Goal: Information Seeking & Learning: Learn about a topic

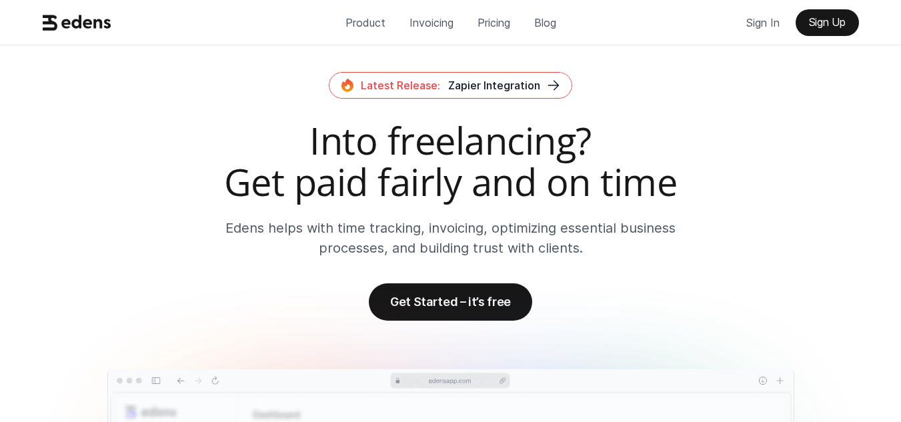
click at [86, 11] on icon at bounding box center [77, 22] width 69 height 25
click at [509, 23] on p "Pricing" at bounding box center [494, 23] width 33 height 20
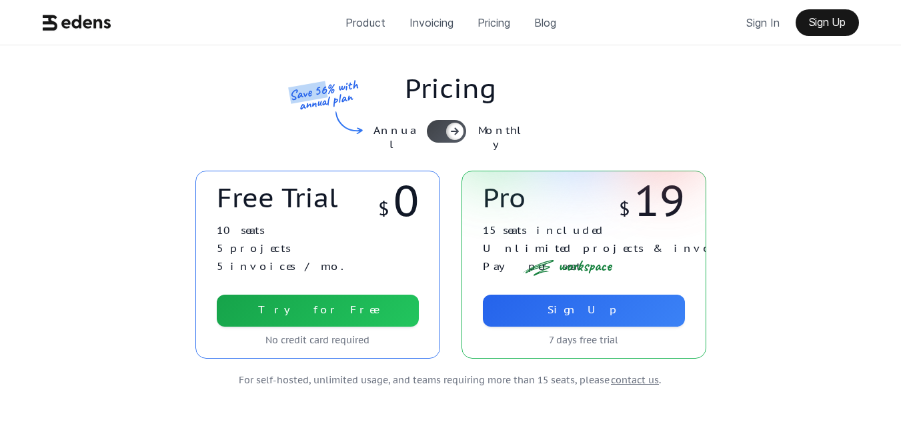
drag, startPoint x: 325, startPoint y: 94, endPoint x: 270, endPoint y: 105, distance: 56.4
click at [270, 105] on div "Save 56% with annual plan" at bounding box center [319, 110] width 99 height 68
click at [184, 161] on div "Pricing Annual Monthly Save 56% with annual plan" at bounding box center [451, 107] width 833 height 125
click at [442, 135] on div at bounding box center [446, 131] width 39 height 23
click at [442, 135] on icon at bounding box center [438, 131] width 11 height 11
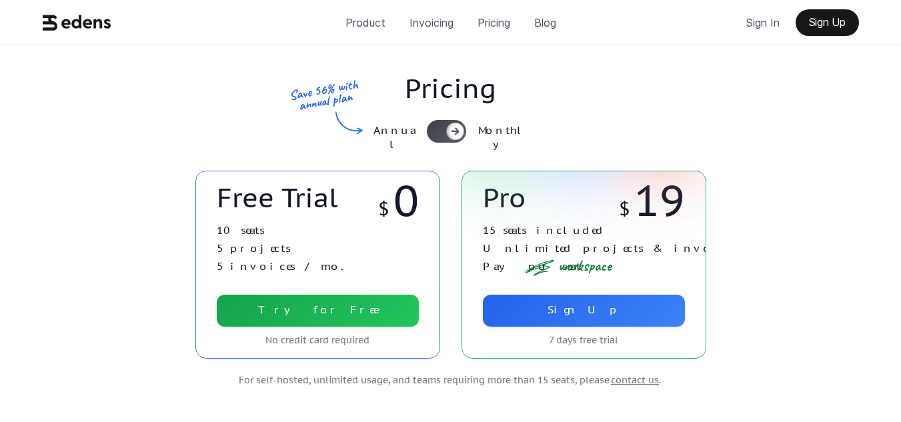
click at [442, 135] on div at bounding box center [446, 131] width 39 height 23
click at [442, 135] on icon at bounding box center [438, 131] width 11 height 11
click at [448, 241] on div "Free Trial $ 0 10 seats 5 projects 5 invoices / mo. Try for Free No credit card…" at bounding box center [451, 265] width 849 height 188
click at [432, 23] on p "Invoicing" at bounding box center [432, 23] width 44 height 20
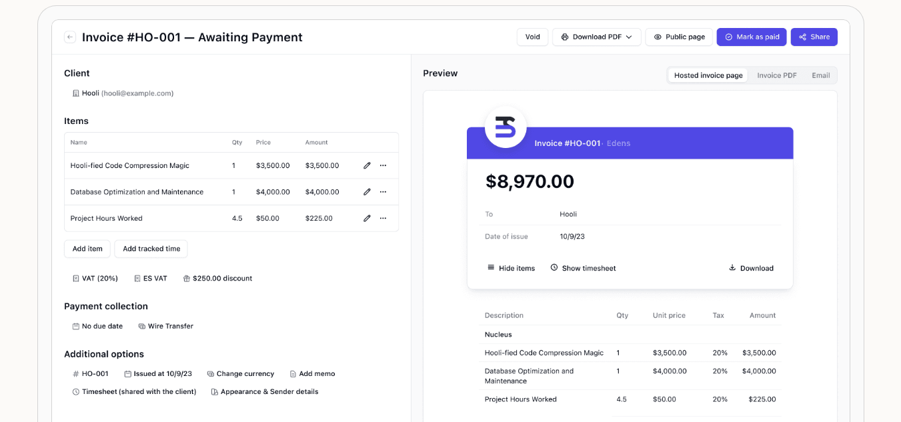
scroll to position [267, 0]
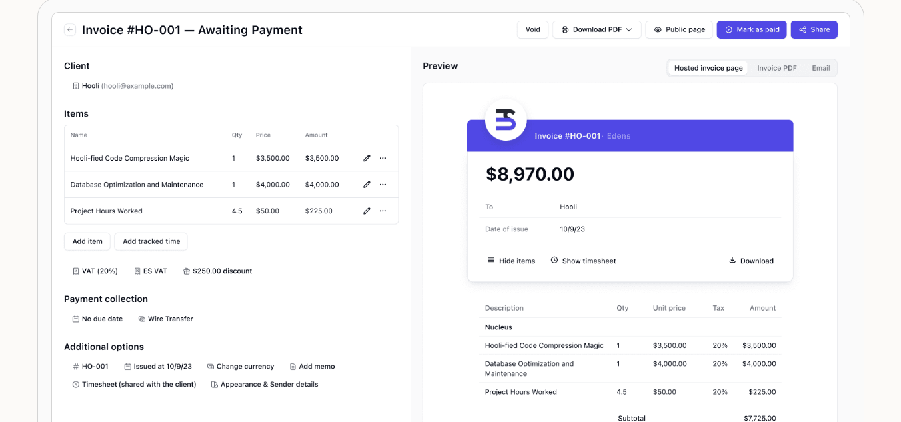
click at [416, 193] on img at bounding box center [451, 262] width 798 height 498
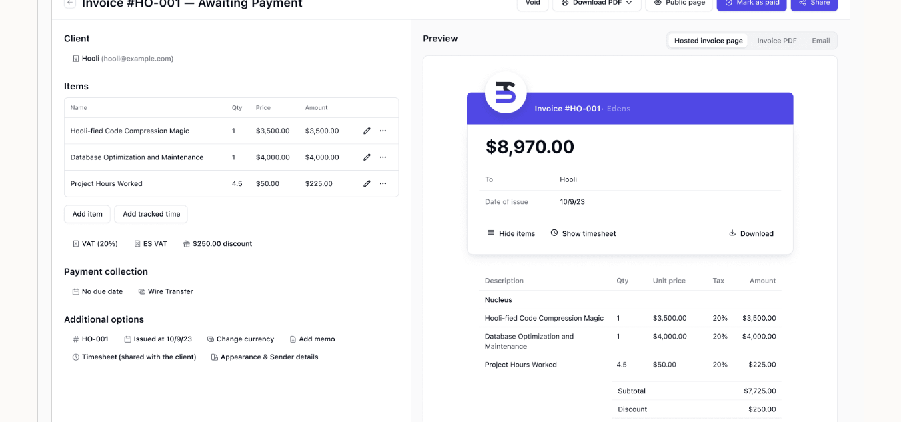
scroll to position [0, 0]
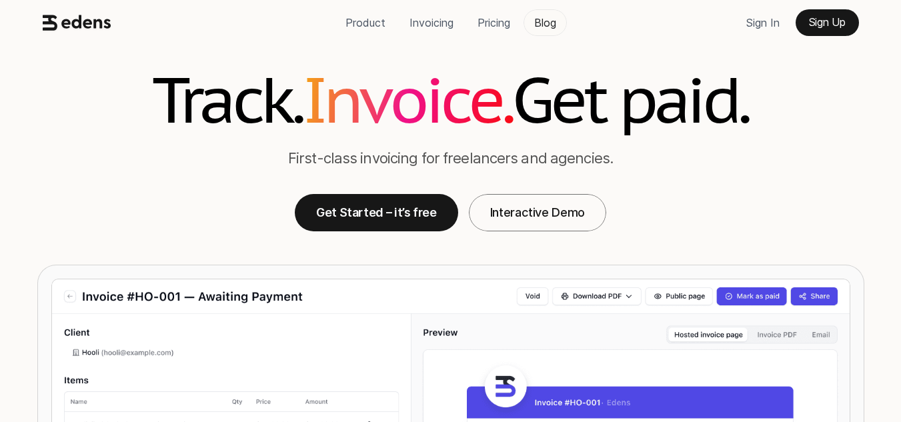
click at [542, 25] on p "Blog" at bounding box center [545, 23] width 22 height 20
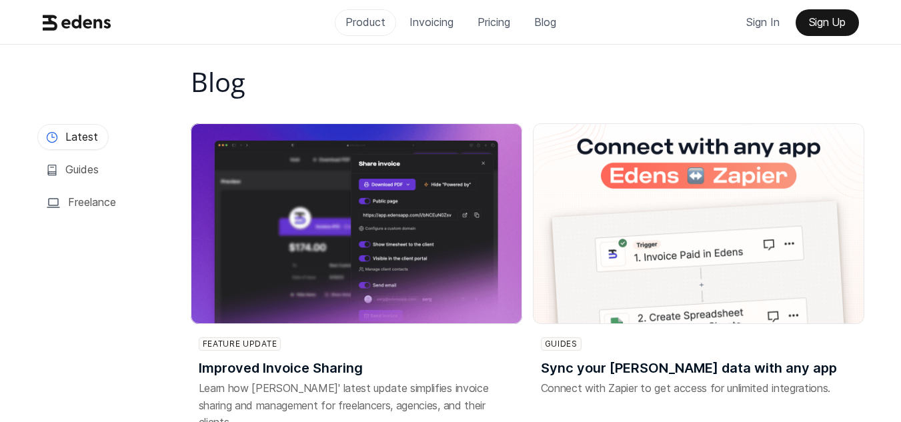
click at [368, 19] on p "Product" at bounding box center [366, 22] width 40 height 20
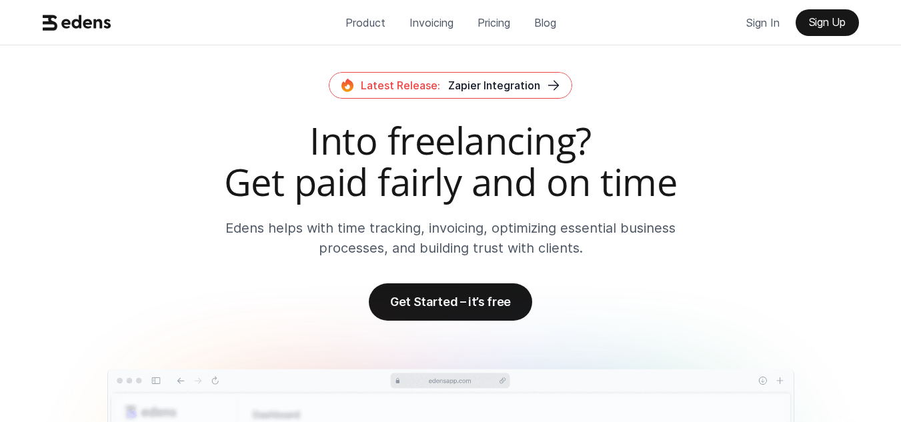
click at [86, 31] on icon at bounding box center [77, 22] width 69 height 25
